Goal: Obtain resource: Obtain resource

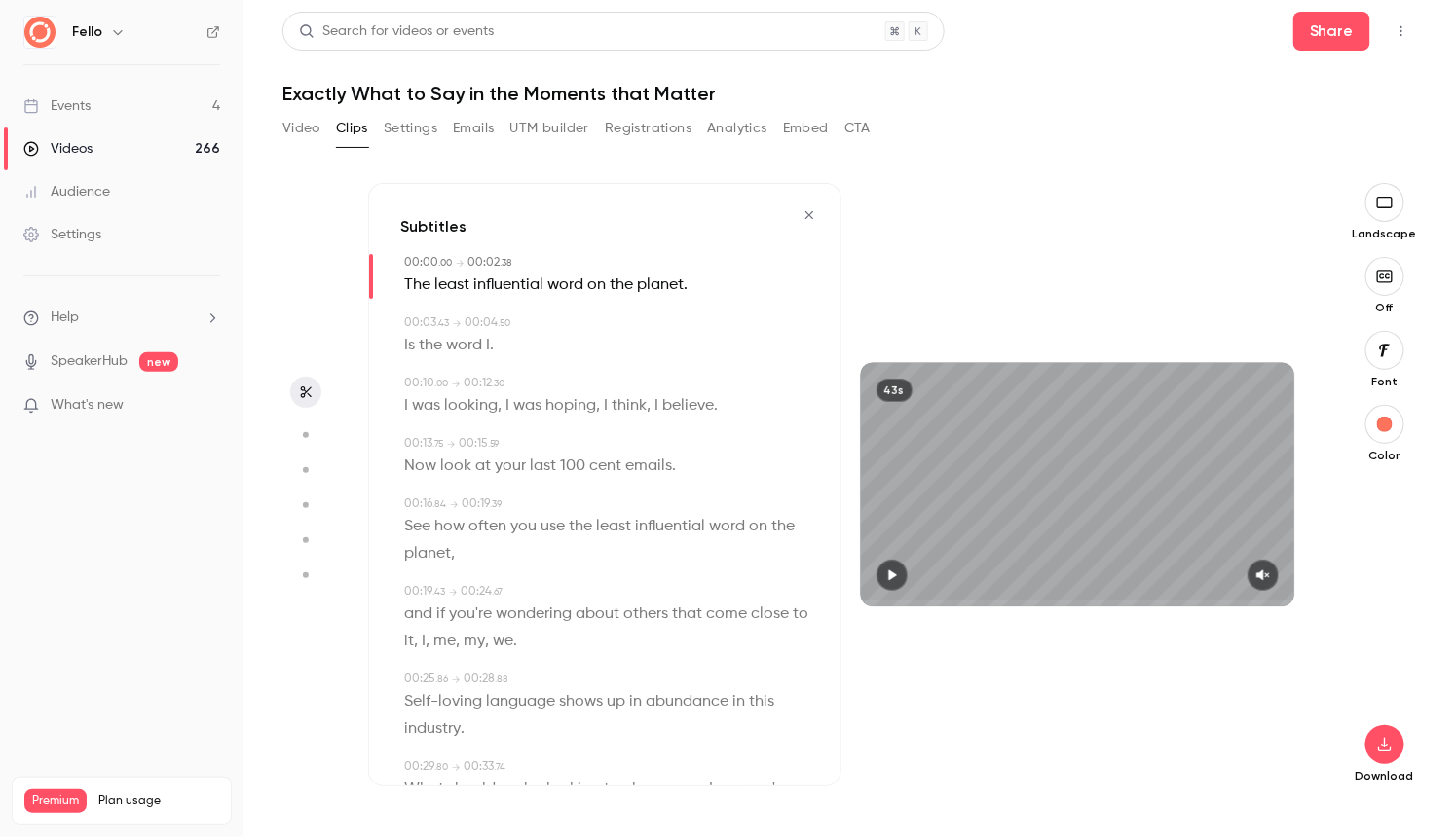
scroll to position [191, 0]
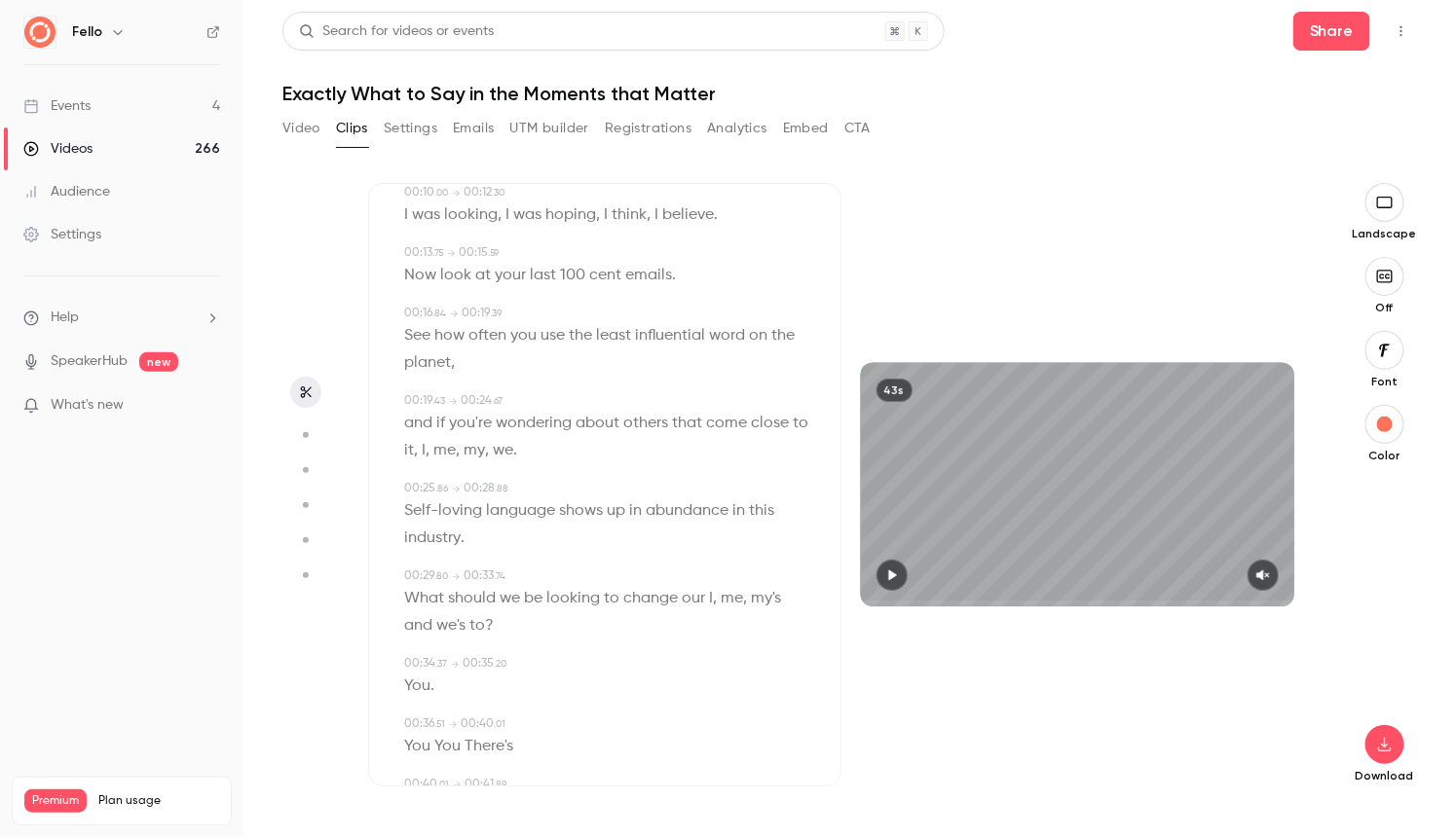
click at [64, 106] on div "Events" at bounding box center [57, 106] width 67 height 20
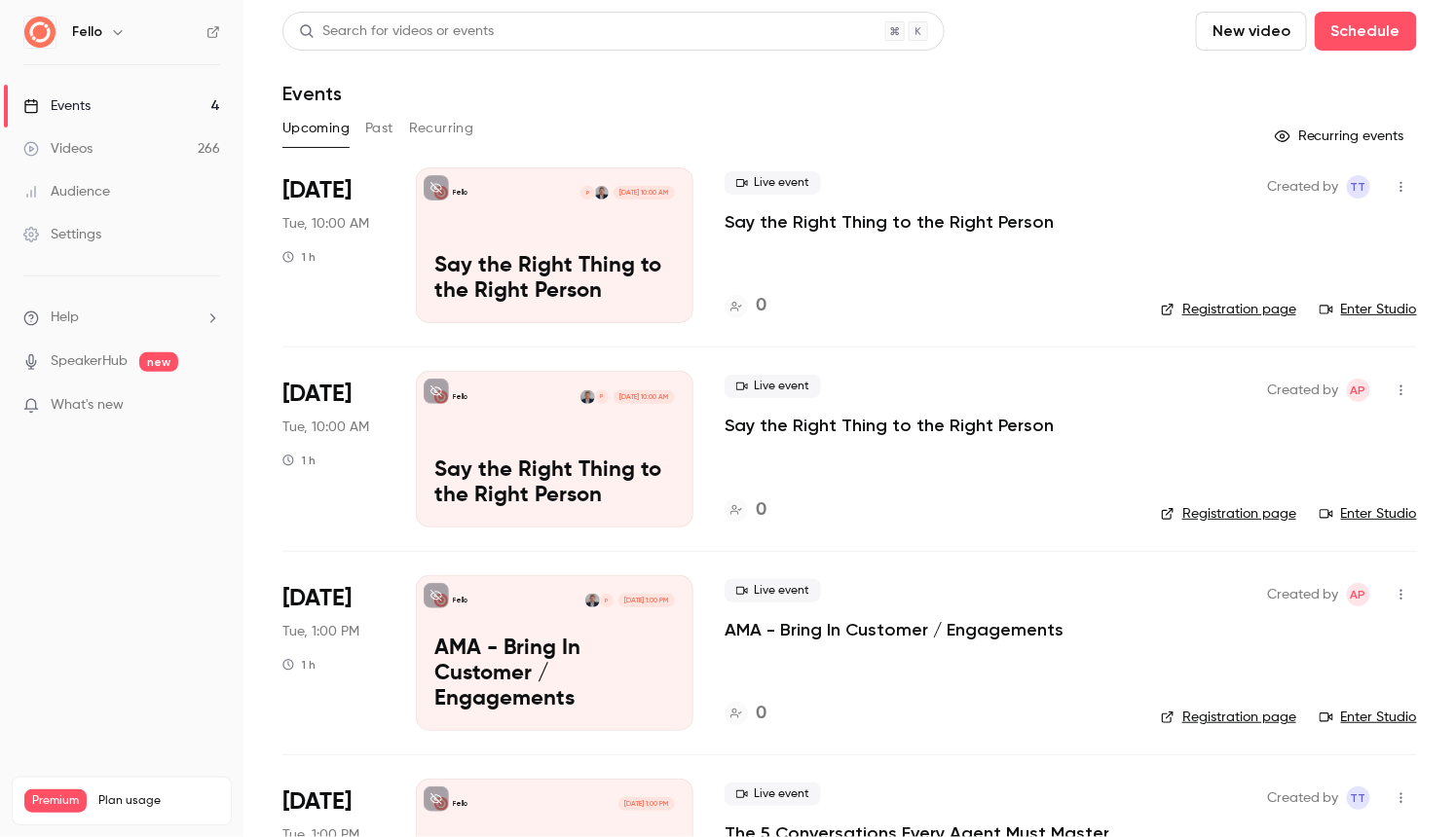
click at [381, 130] on button "Past" at bounding box center [379, 129] width 29 height 32
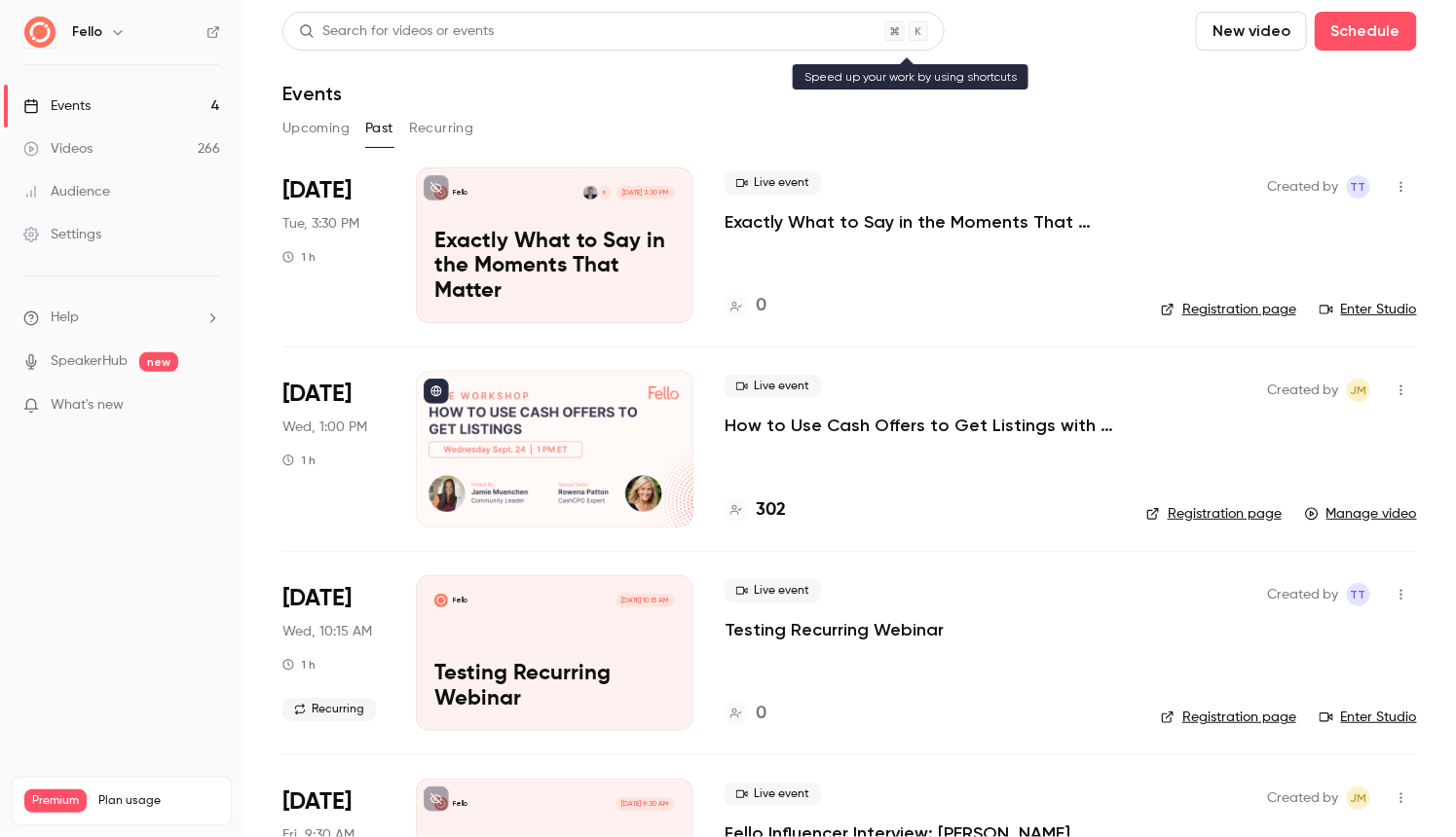
click at [510, 32] on div "Search for videos or events" at bounding box center [613, 31] width 662 height 38
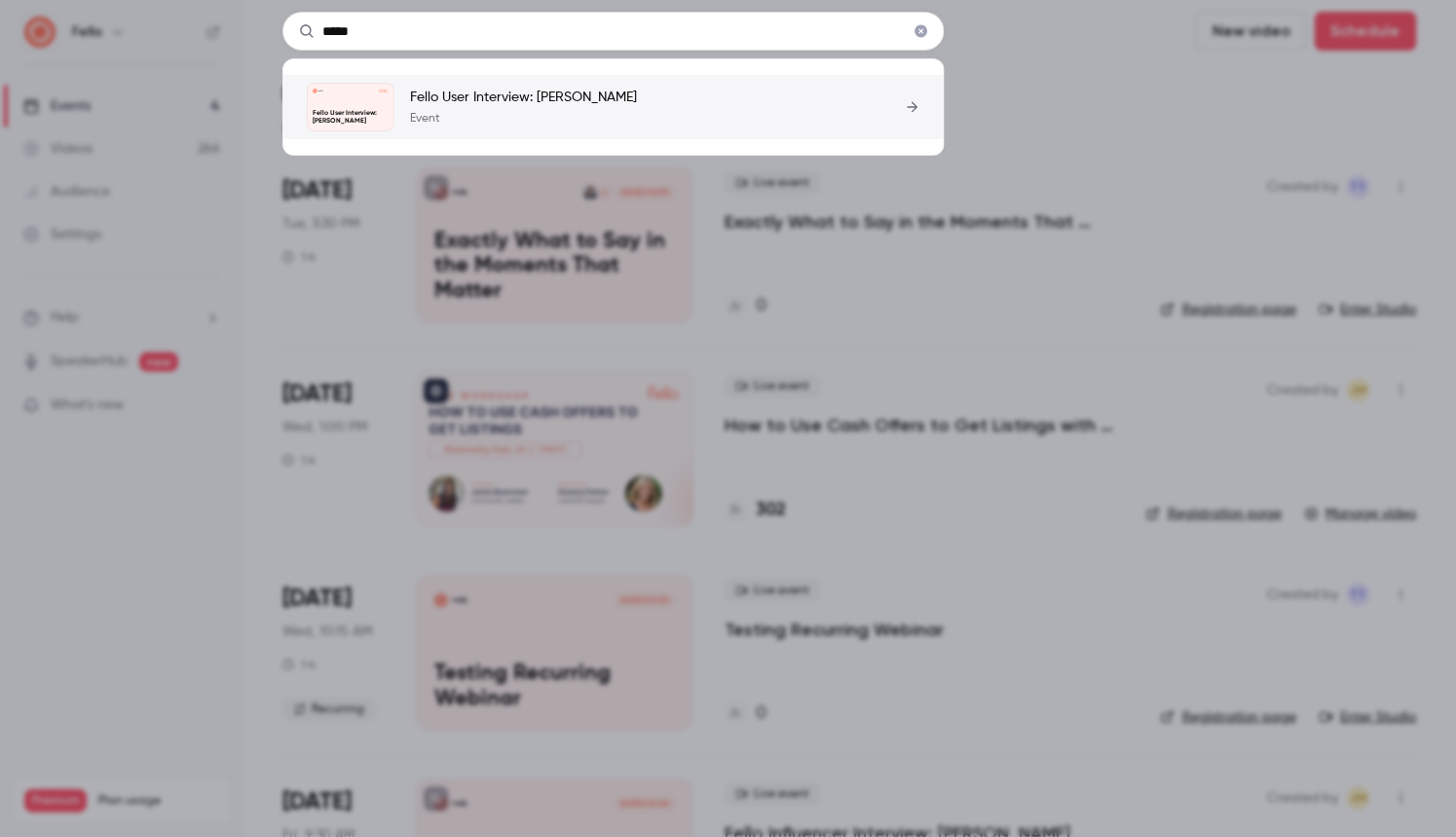
type input "*****"
click at [537, 108] on div "Fello User Interview: [PERSON_NAME] Event" at bounding box center [524, 106] width 227 height 38
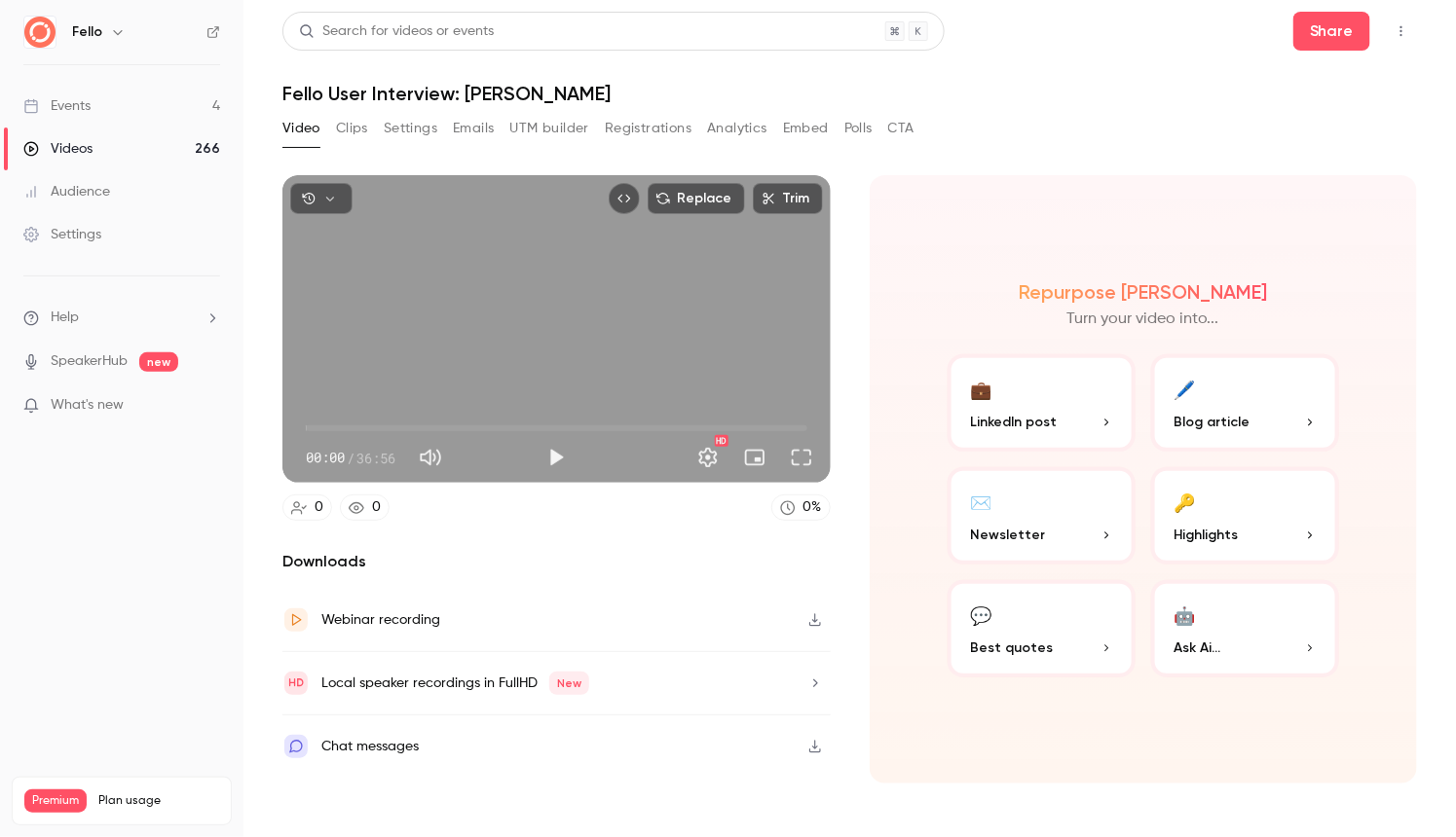
click at [362, 132] on button "Clips" at bounding box center [352, 129] width 33 height 32
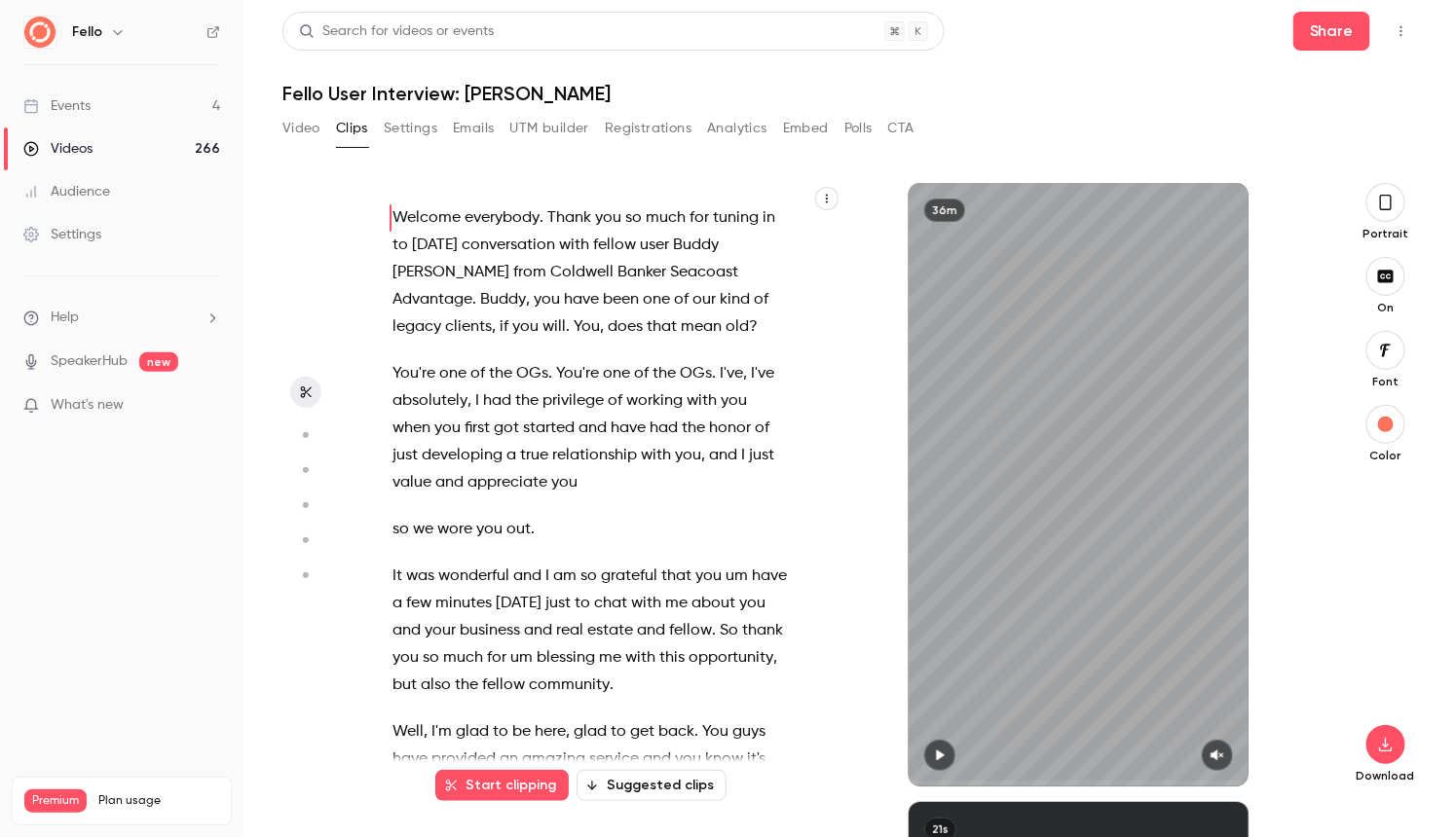
click at [825, 195] on icon "button" at bounding box center [827, 199] width 12 height 12
click at [751, 239] on div "Copy transcript" at bounding box center [749, 244] width 148 height 20
